Goal: Find contact information: Find contact information

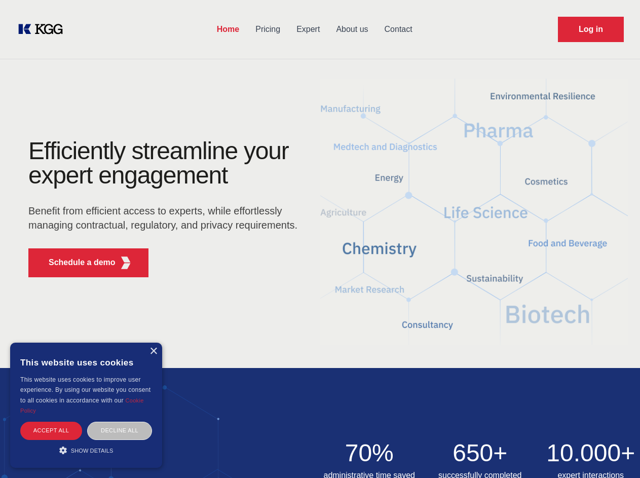
click at [320, 239] on div "Efficiently streamline your expert engagement Benefit from efficient access to …" at bounding box center [166, 212] width 308 height 146
click at [76, 263] on p "Schedule a demo" at bounding box center [82, 262] width 67 height 12
click at [153, 351] on div "× This website uses cookies This website uses cookies to improve user experienc…" at bounding box center [86, 405] width 152 height 125
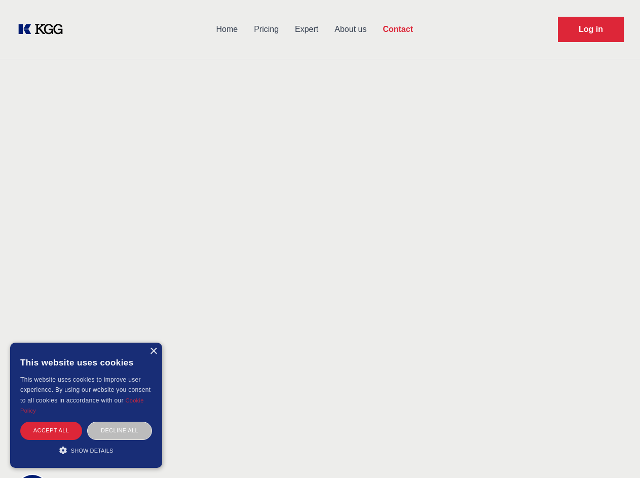
click at [51, 430] on div "Accept all" at bounding box center [51, 431] width 62 height 18
click at [120, 430] on div "Decline all" at bounding box center [119, 431] width 65 height 18
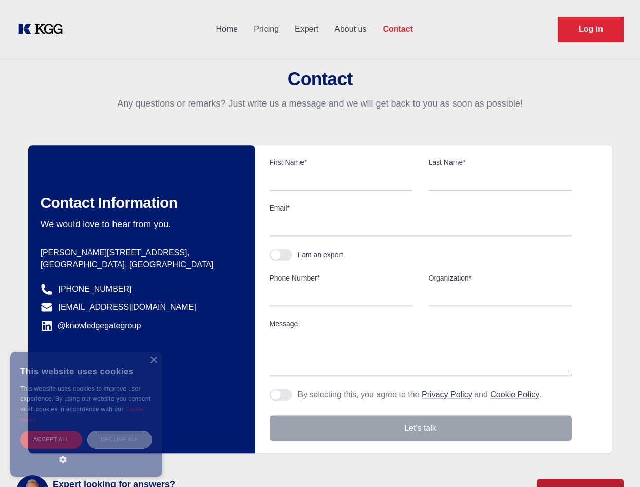
click at [86, 450] on main "Contact Any questions or remarks? Just write us a message and we will get back …" at bounding box center [320, 264] width 640 height 528
